Goal: Information Seeking & Learning: Understand process/instructions

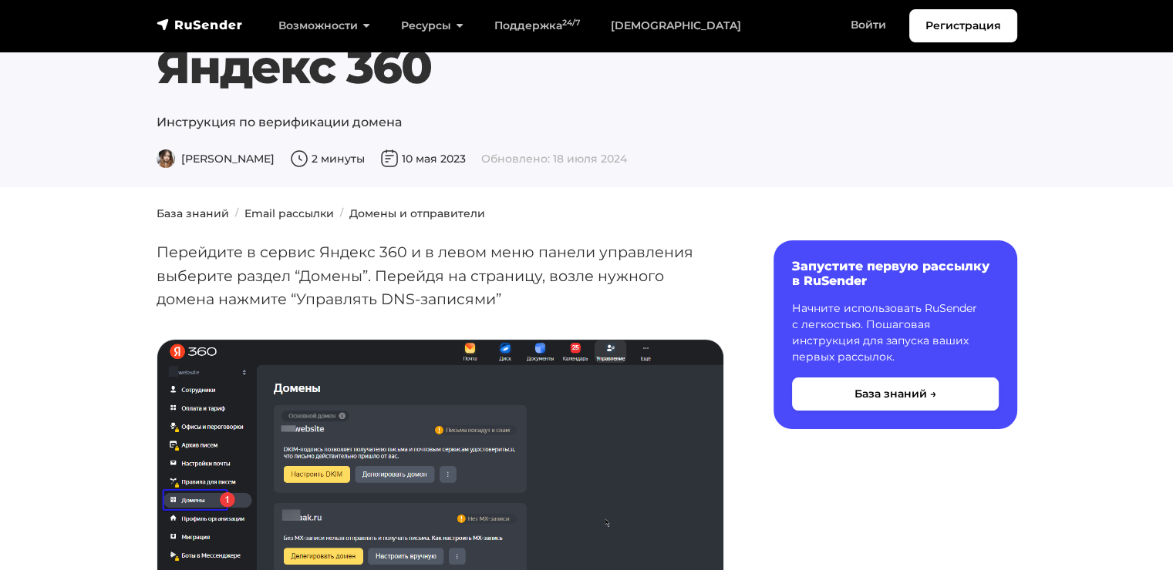
scroll to position [154, 0]
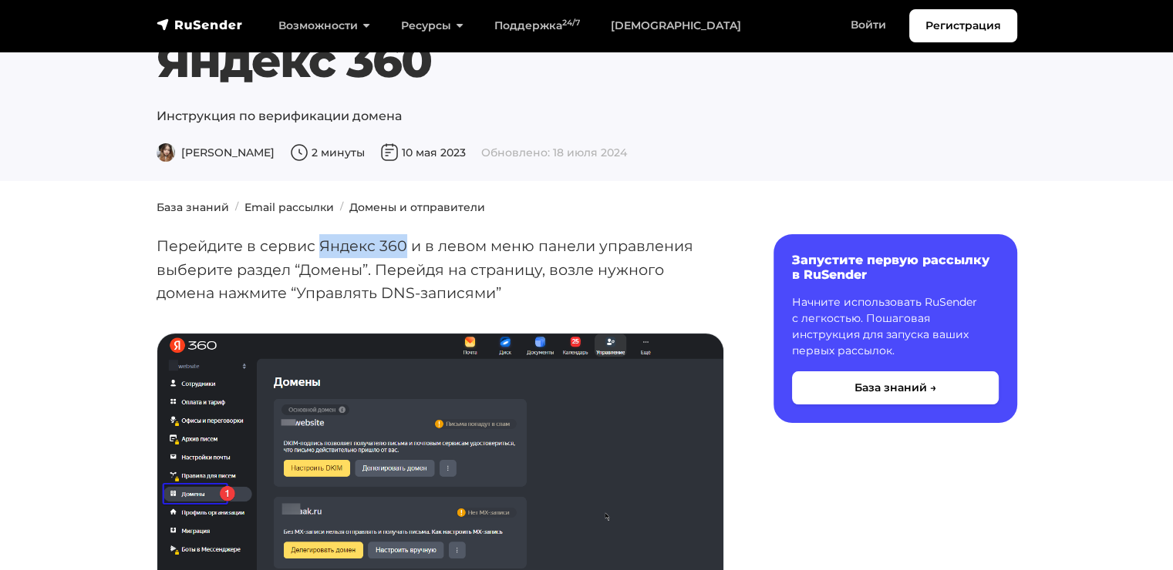
drag, startPoint x: 319, startPoint y: 247, endPoint x: 404, endPoint y: 244, distance: 84.9
click at [404, 244] on p "Перейдите в сервис Яндекс 360 и в левом меню панели управления выберите раздел …" at bounding box center [439, 269] width 567 height 71
copy p "Яндекс 360"
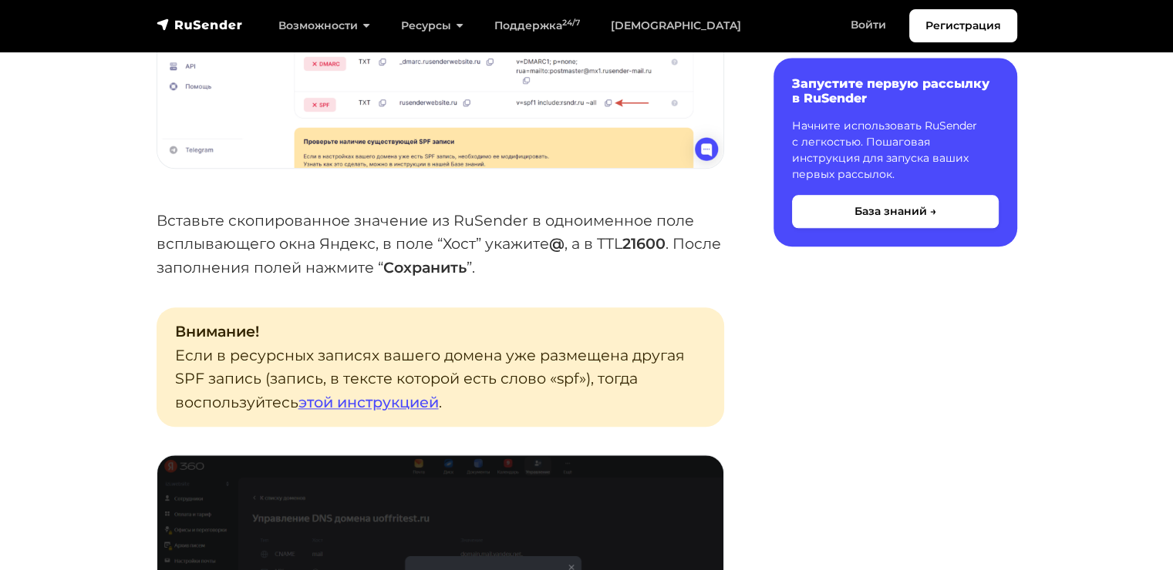
scroll to position [1619, 0]
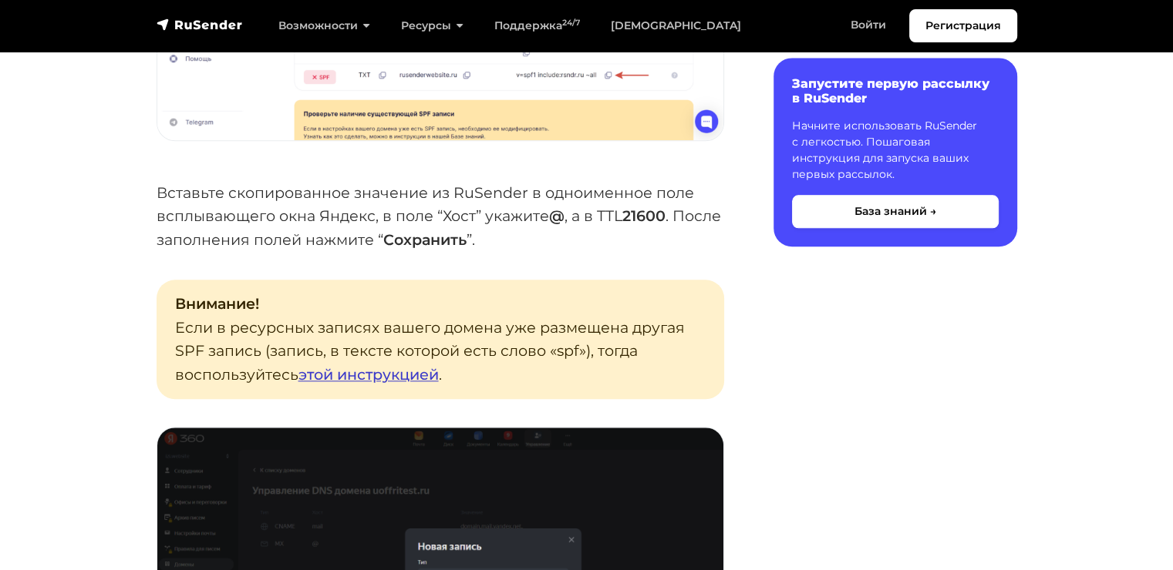
click at [372, 382] on link "этой инструкцией" at bounding box center [368, 374] width 140 height 19
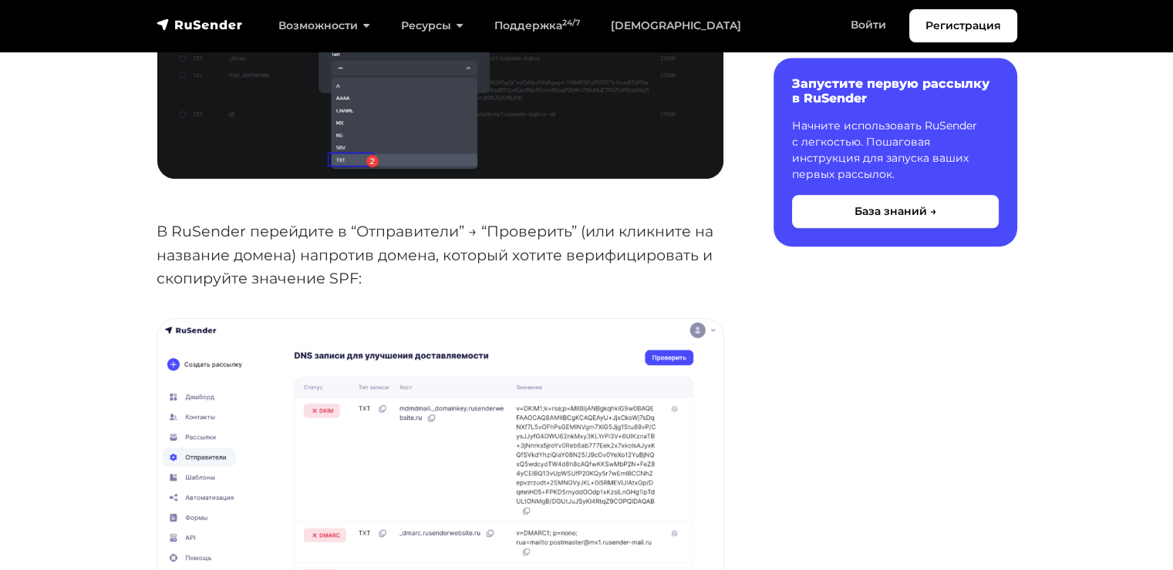
scroll to position [1079, 0]
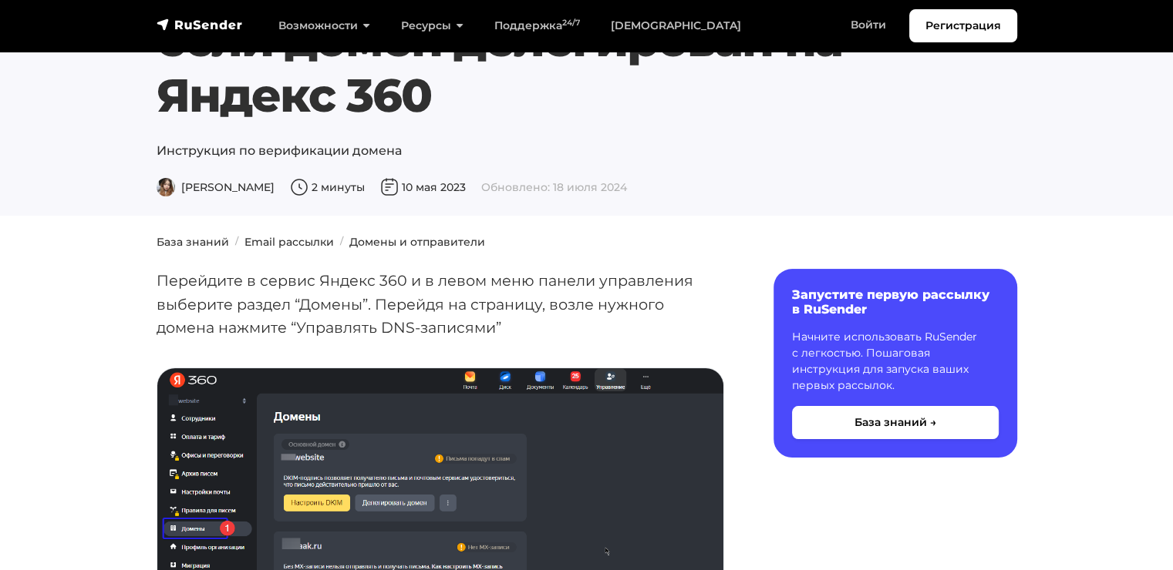
scroll to position [154, 0]
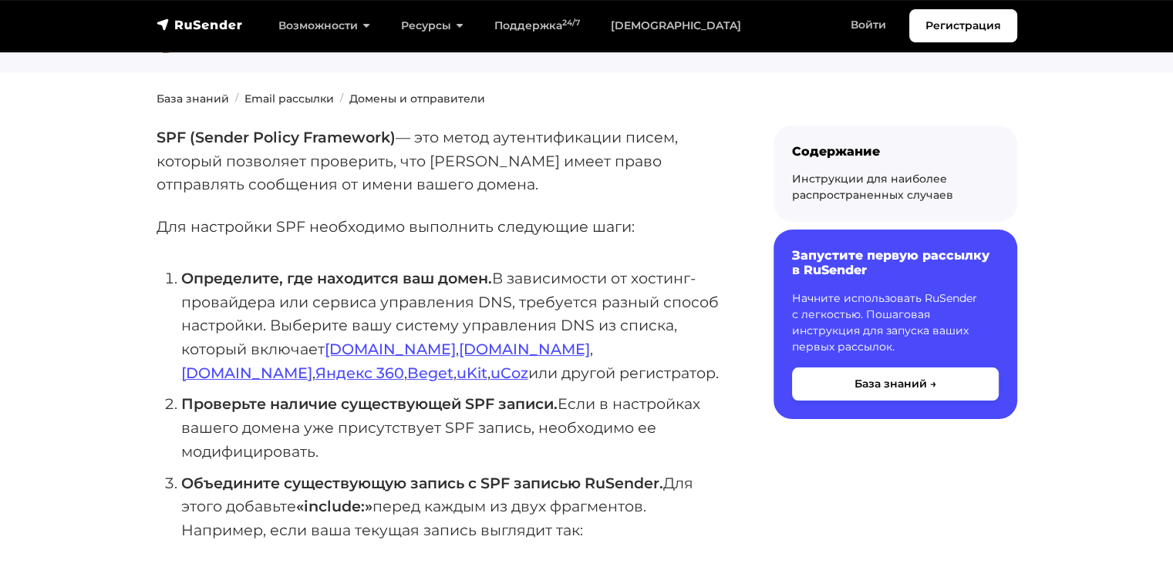
scroll to position [154, 0]
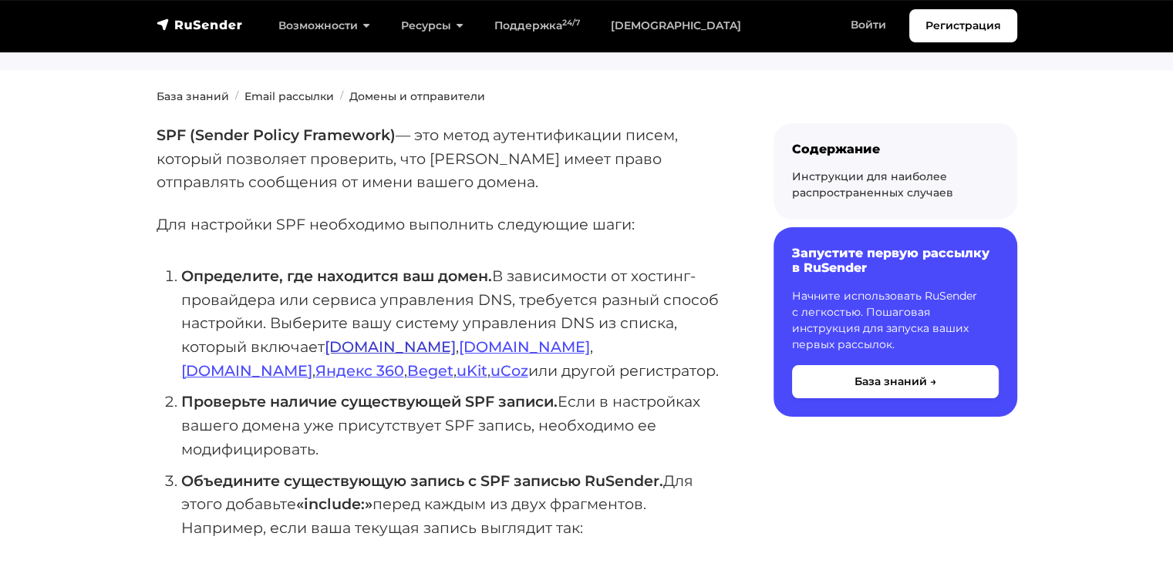
click at [347, 350] on link "Reg.ru" at bounding box center [390, 347] width 131 height 19
